Goal: Information Seeking & Learning: Find specific fact

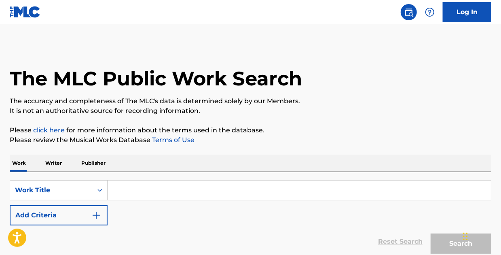
click at [141, 197] on input "Search Form" at bounding box center [299, 189] width 383 height 19
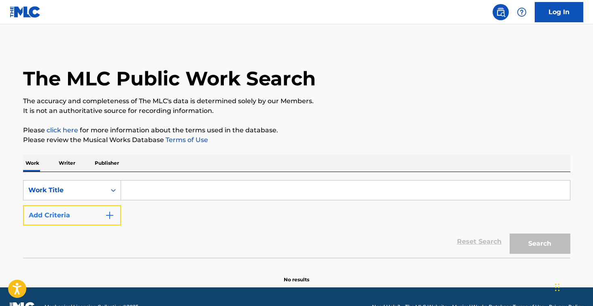
click at [100, 214] on button "Add Criteria" at bounding box center [72, 215] width 98 height 20
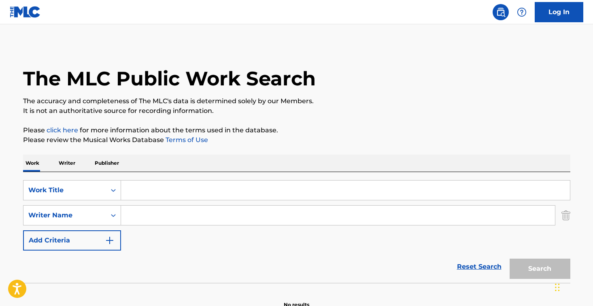
click at [137, 193] on input "Search Form" at bounding box center [345, 189] width 449 height 19
type input "SEM"
type input "MOTA"
click at [501, 254] on button "Search" at bounding box center [539, 268] width 61 height 20
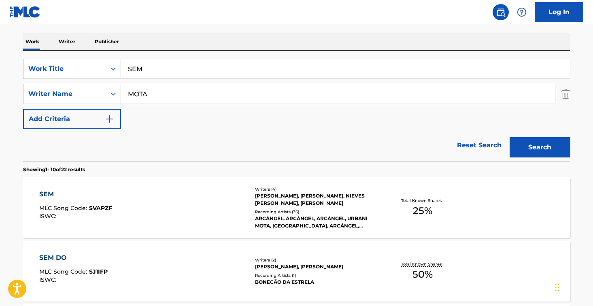
scroll to position [162, 0]
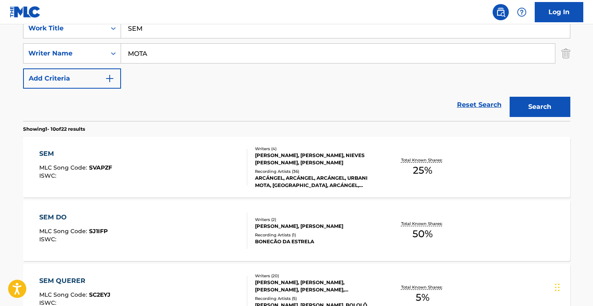
click at [204, 170] on div "SEM MLC Song Code : SVAPZF ISWC :" at bounding box center [143, 167] width 208 height 36
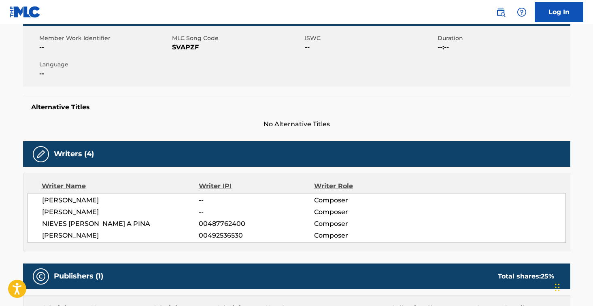
scroll to position [121, 0]
